Goal: Task Accomplishment & Management: Manage account settings

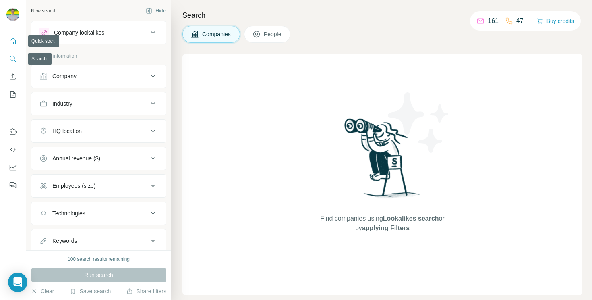
click at [13, 41] on icon "Quick start" at bounding box center [13, 41] width 8 height 8
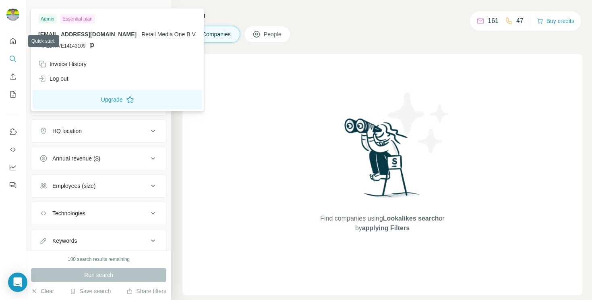
click at [11, 18] on img at bounding box center [12, 14] width 13 height 13
click at [89, 21] on div "Essential plan" at bounding box center [77, 19] width 35 height 10
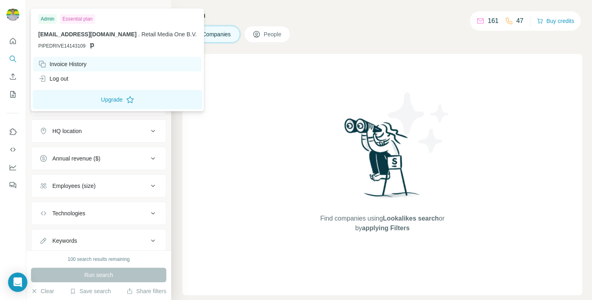
click at [71, 62] on div "Invoice History" at bounding box center [62, 64] width 48 height 8
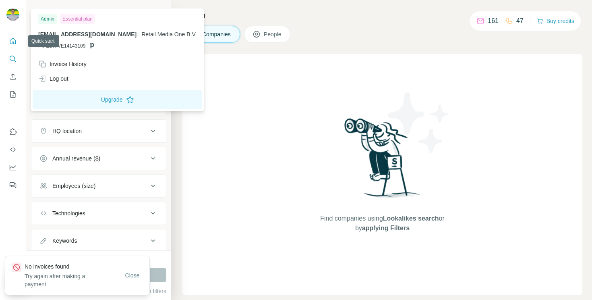
click at [17, 36] on button "Quick start" at bounding box center [12, 41] width 13 height 15
